Goal: Navigation & Orientation: Understand site structure

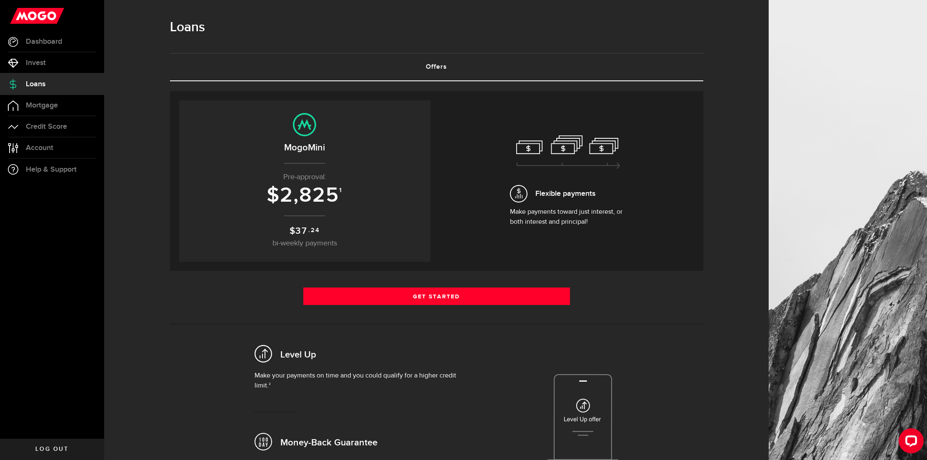
click at [307, 233] on span "37" at bounding box center [301, 230] width 12 height 11
click at [342, 190] on sup "1" at bounding box center [340, 190] width 3 height 7
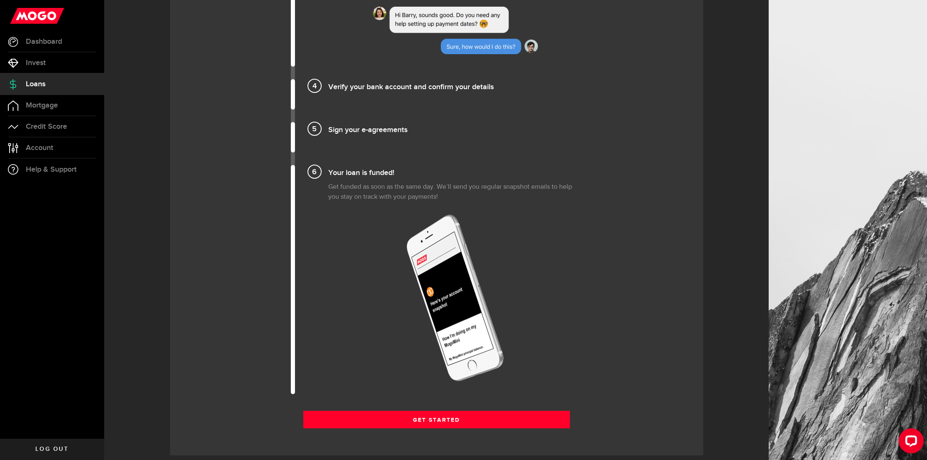
scroll to position [983, 0]
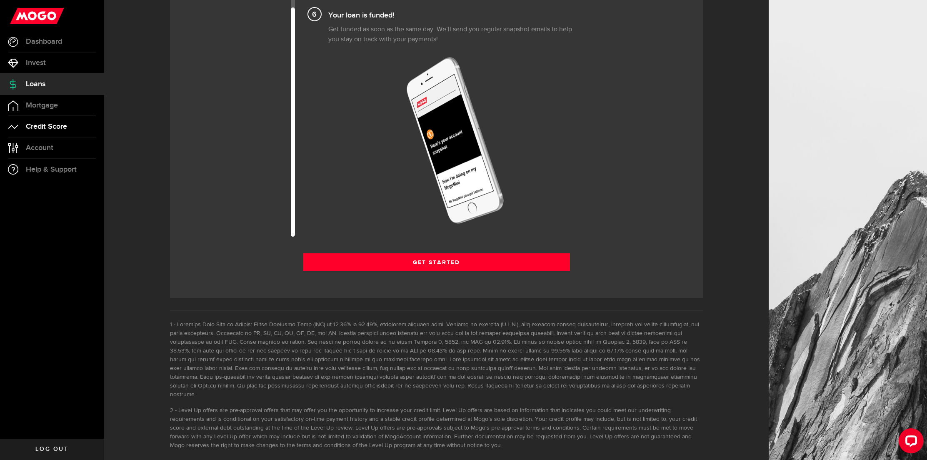
click at [47, 125] on span "Credit Score" at bounding box center [46, 126] width 41 height 7
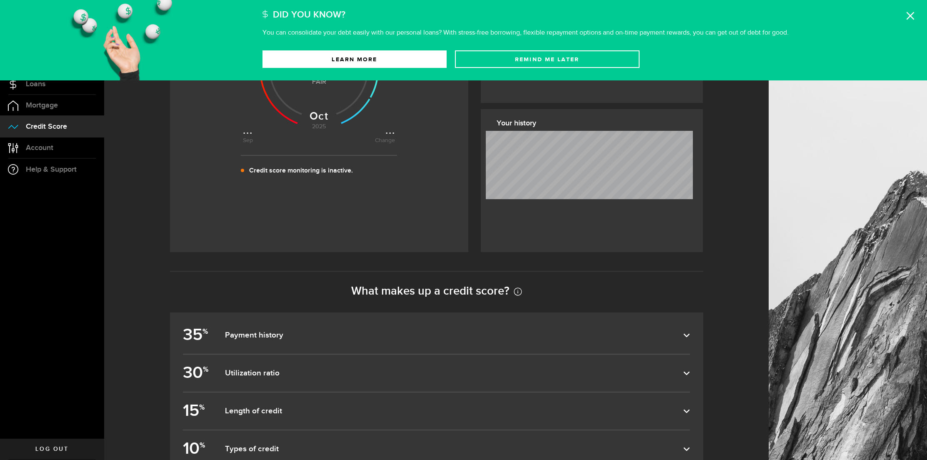
scroll to position [277, 0]
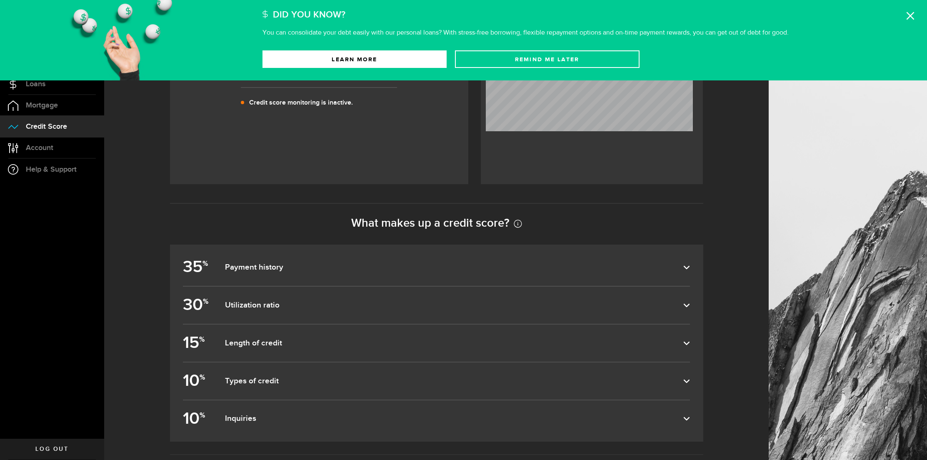
click at [265, 265] on dfn "Payment history" at bounding box center [454, 267] width 458 height 10
click at [0, 0] on input "35 % Payment history" at bounding box center [0, 0] width 0 height 0
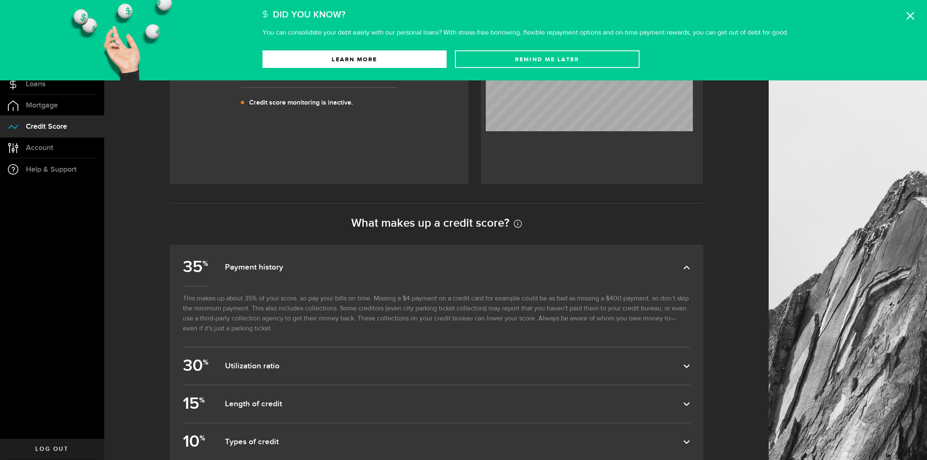
click at [265, 265] on dfn "Payment history" at bounding box center [454, 267] width 458 height 10
click at [0, 0] on input "35 % Payment history" at bounding box center [0, 0] width 0 height 0
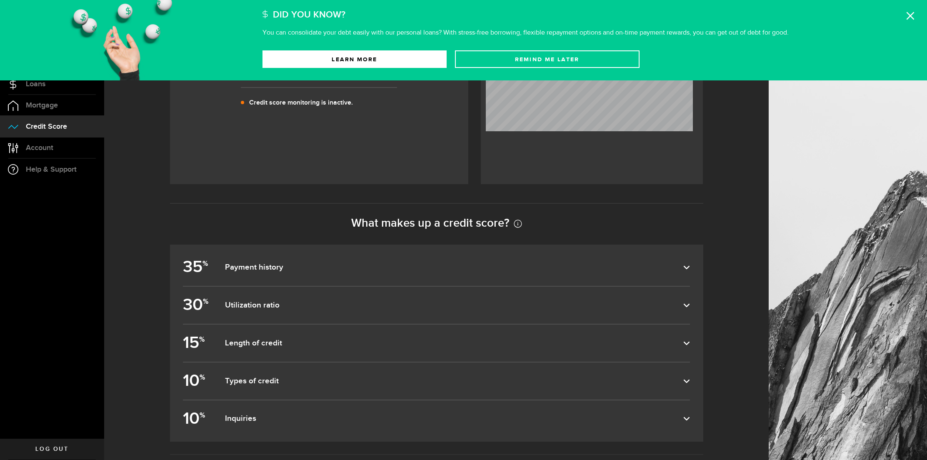
scroll to position [175, 0]
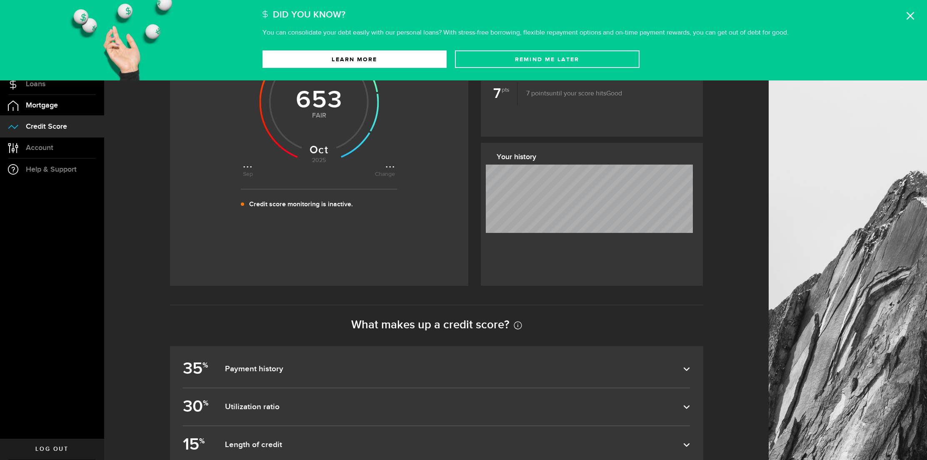
click at [54, 107] on span "Mortgage" at bounding box center [42, 105] width 32 height 7
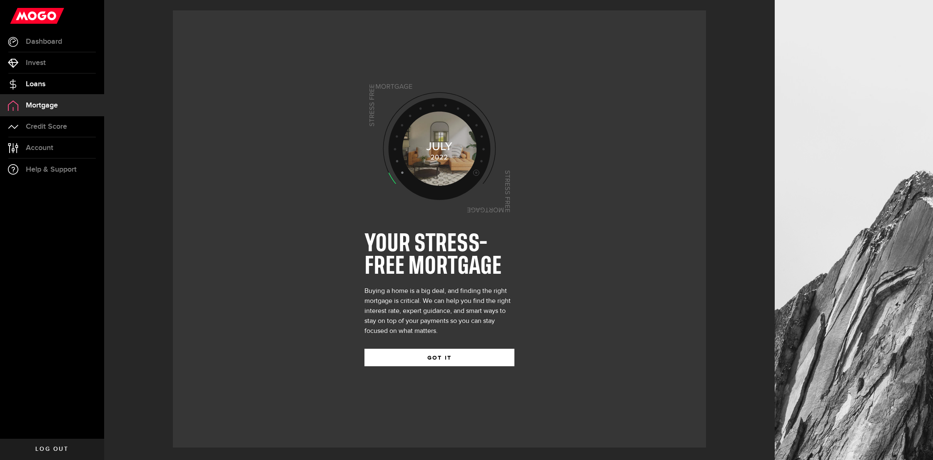
click at [48, 79] on link "Loans" at bounding box center [52, 84] width 104 height 21
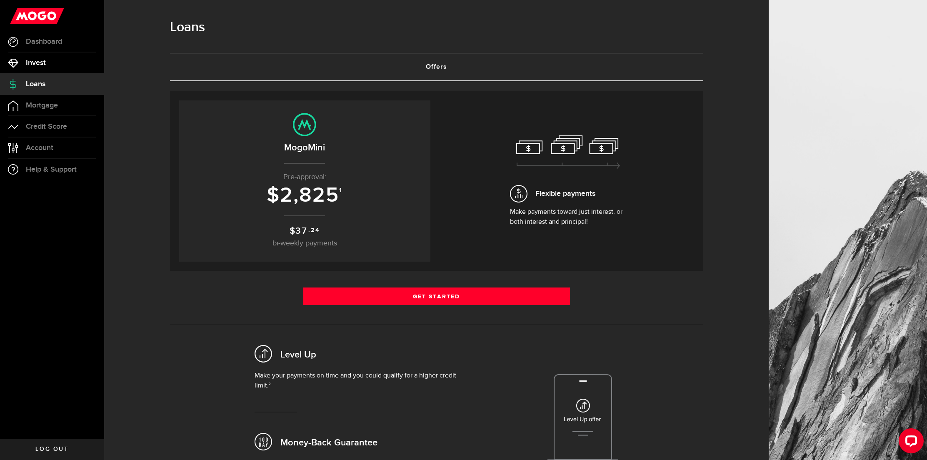
click at [55, 61] on link "Invest" at bounding box center [52, 62] width 104 height 21
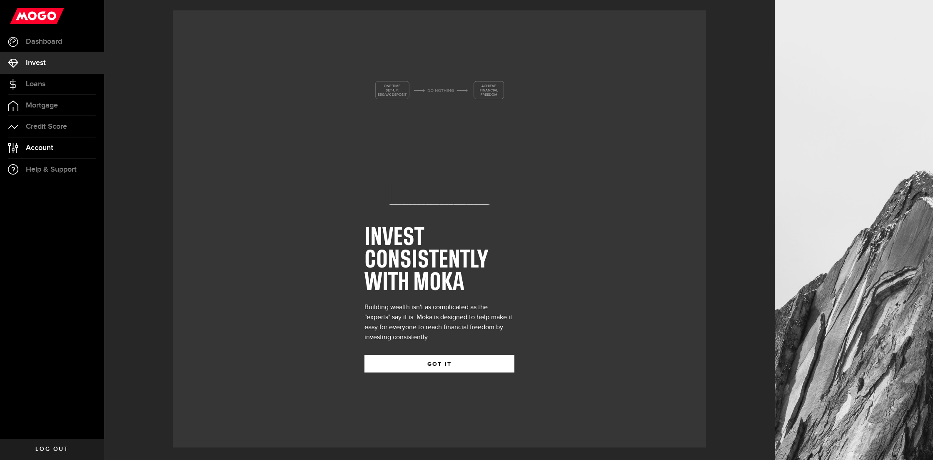
click at [42, 151] on span "Account" at bounding box center [39, 147] width 27 height 7
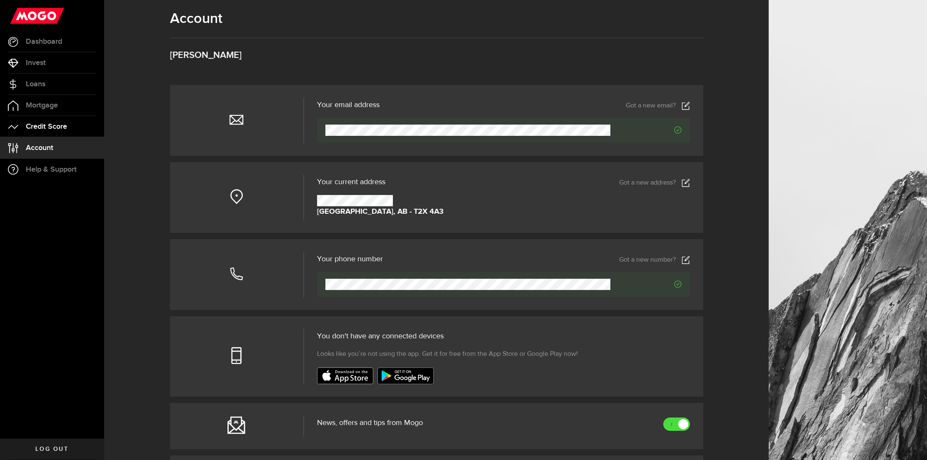
click at [52, 120] on link "Credit Score" at bounding box center [52, 126] width 104 height 21
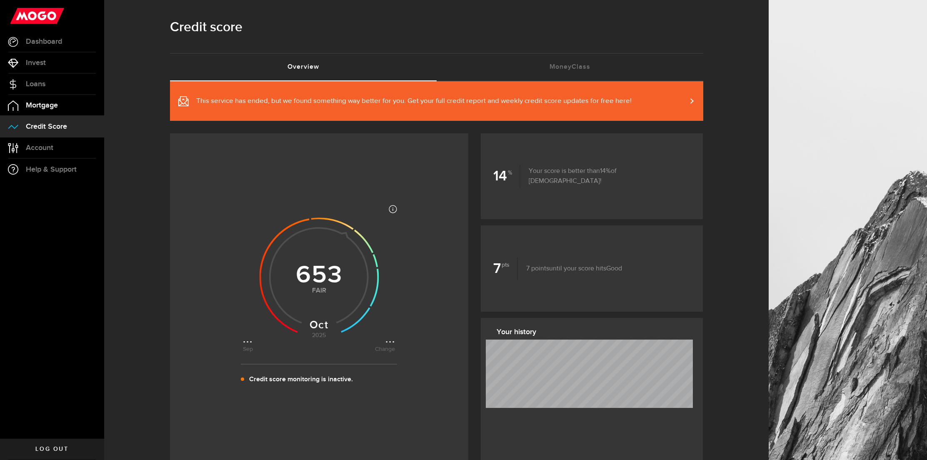
click at [50, 102] on span "Mortgage" at bounding box center [42, 105] width 32 height 7
